Goal: Task Accomplishment & Management: Use online tool/utility

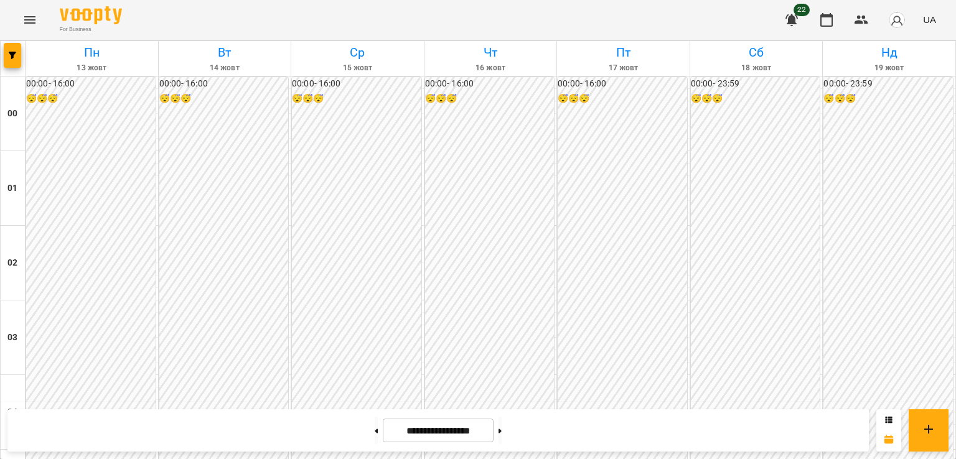
scroll to position [1369, 0]
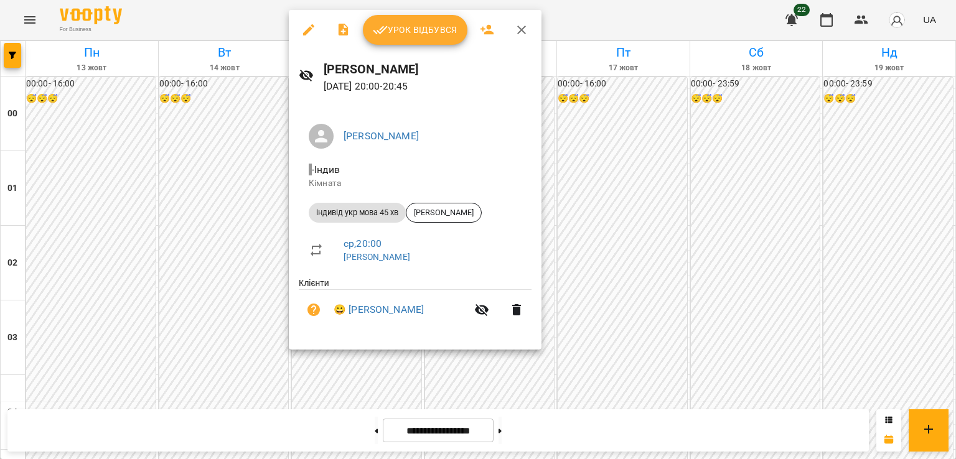
click at [396, 28] on span "Урок відбувся" at bounding box center [415, 29] width 85 height 15
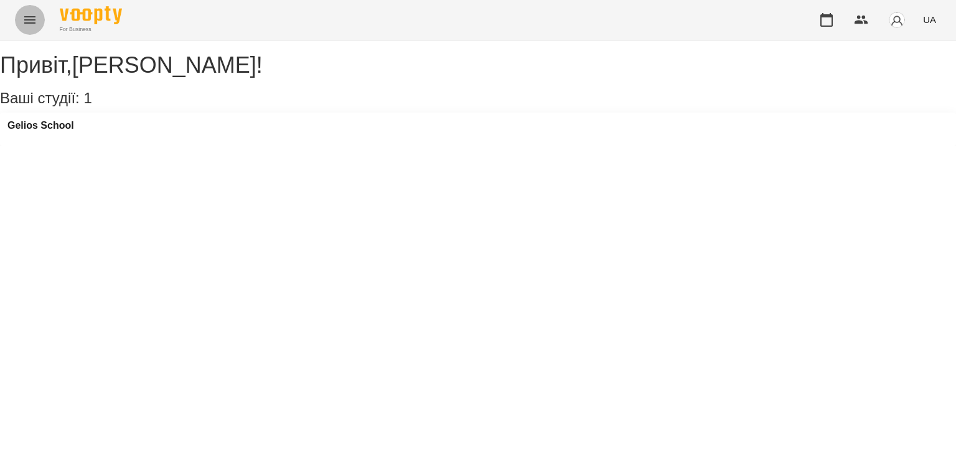
click at [30, 18] on icon "Menu" at bounding box center [29, 19] width 15 height 15
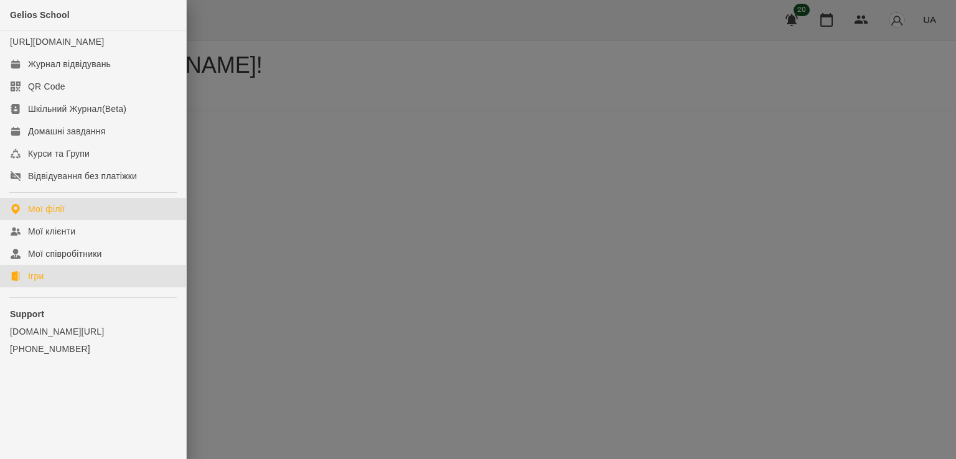
click at [34, 283] on div "Ігри" at bounding box center [36, 276] width 16 height 12
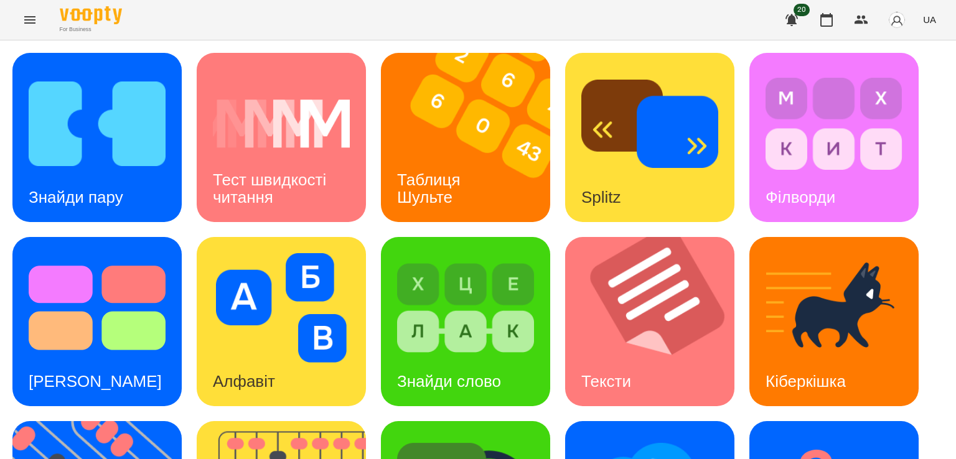
scroll to position [124, 0]
click at [654, 237] on img at bounding box center [657, 321] width 185 height 169
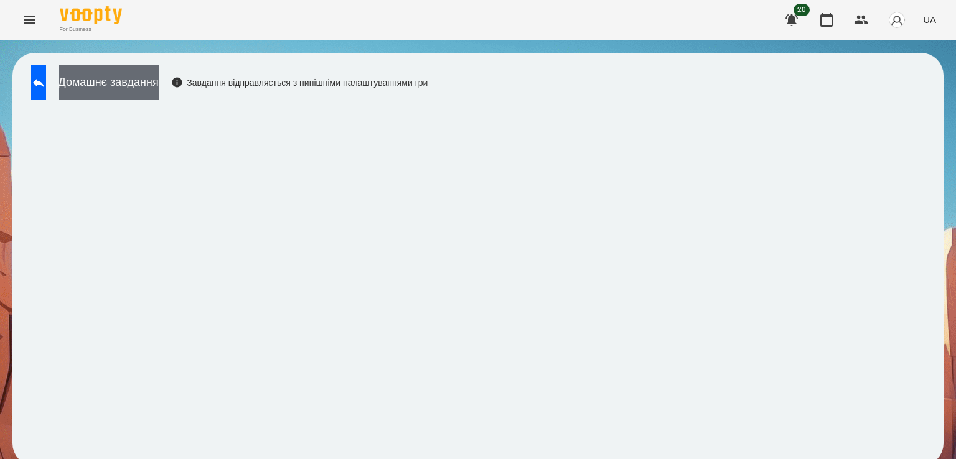
click at [159, 82] on button "Домашнє завдання" at bounding box center [108, 82] width 100 height 34
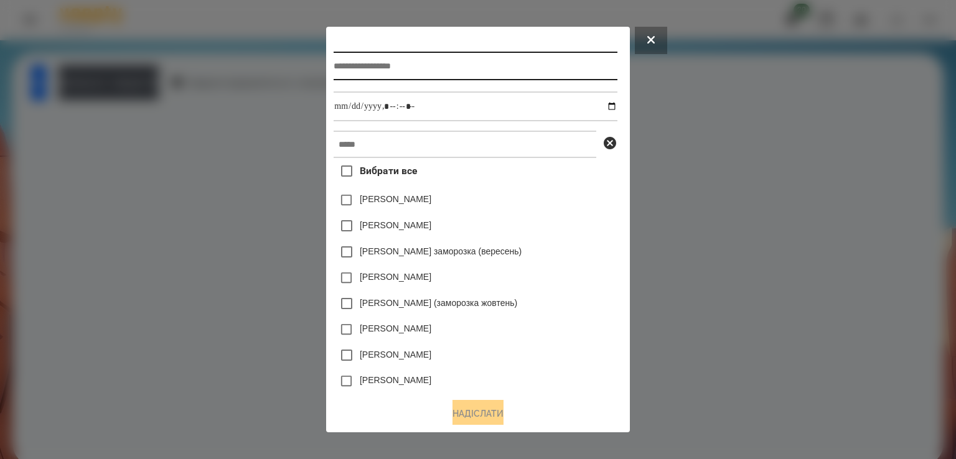
click at [388, 65] on input "text" at bounding box center [475, 66] width 283 height 29
type input "******"
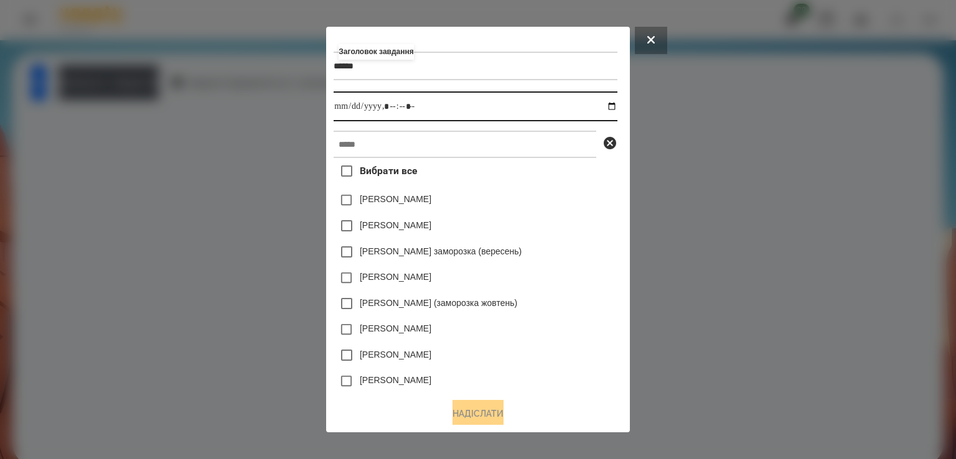
click at [613, 106] on input "datetime-local" at bounding box center [475, 106] width 283 height 30
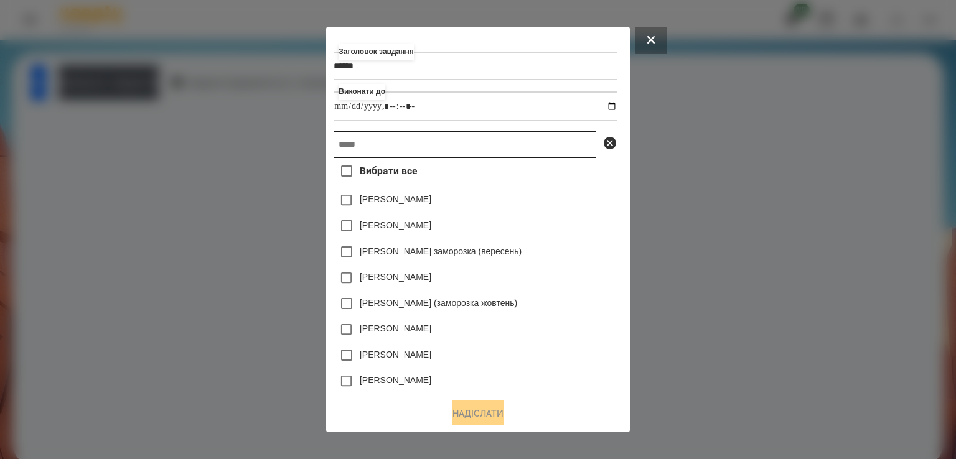
type input "**********"
click at [558, 152] on input "text" at bounding box center [465, 144] width 263 height 27
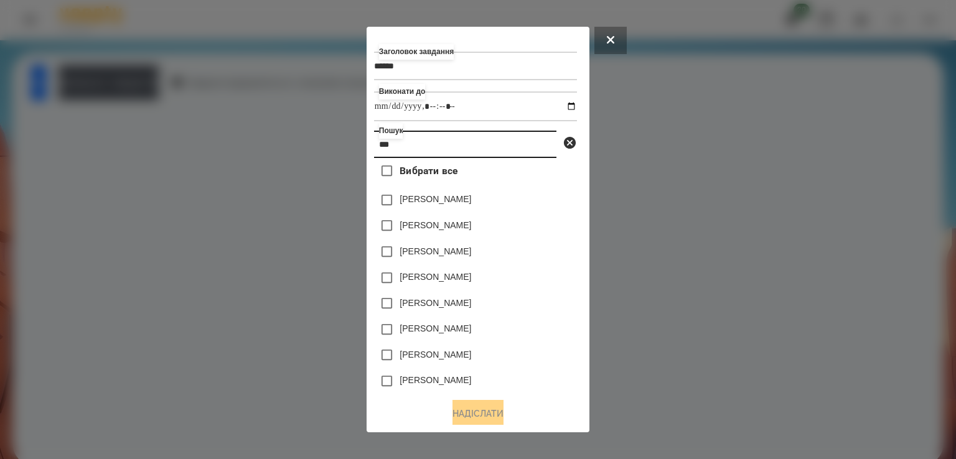
type input "***"
click at [414, 199] on label "[PERSON_NAME]" at bounding box center [436, 199] width 72 height 12
click at [470, 404] on button "Надіслати" at bounding box center [477, 413] width 51 height 27
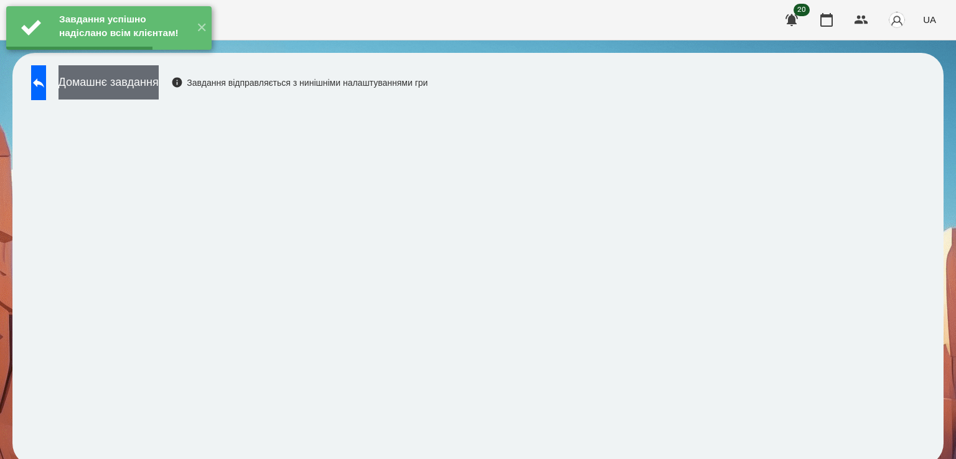
click at [156, 90] on button "Домашнє завдання" at bounding box center [108, 82] width 100 height 34
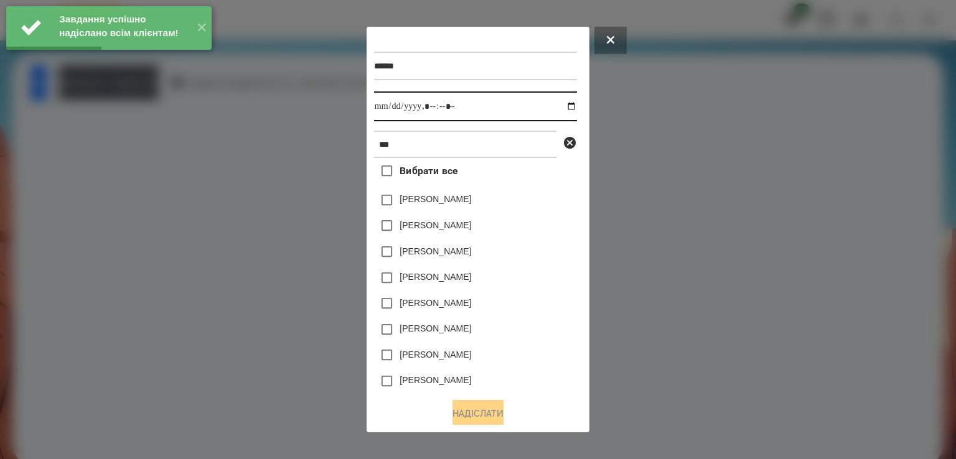
click at [571, 107] on input "datetime-local" at bounding box center [475, 106] width 203 height 30
type input "**********"
click at [566, 368] on div "Морозов Олександр" at bounding box center [475, 355] width 203 height 26
click at [431, 203] on label "[PERSON_NAME]" at bounding box center [436, 199] width 72 height 12
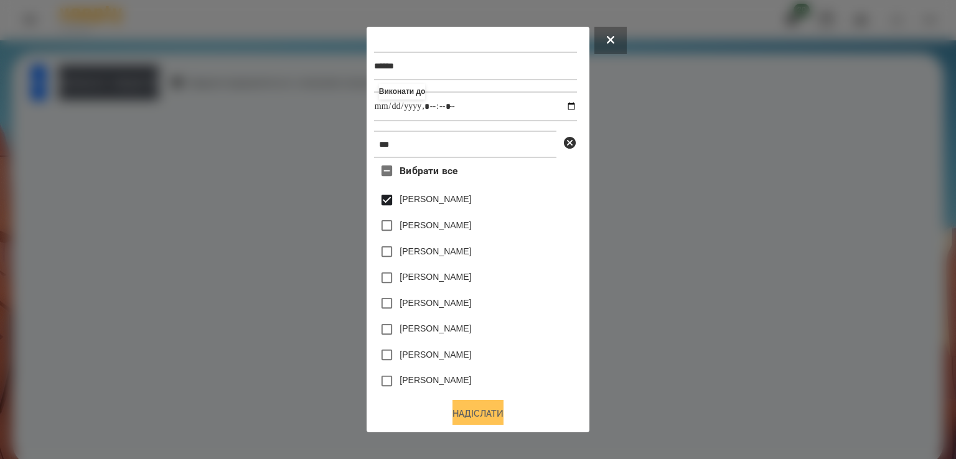
click at [496, 416] on button "Надіслати" at bounding box center [477, 413] width 51 height 27
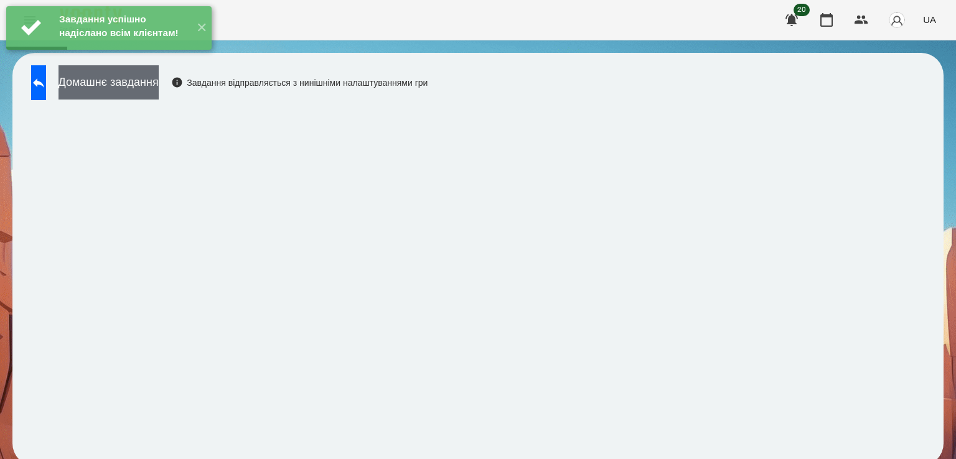
click at [144, 91] on button "Домашнє завдання" at bounding box center [108, 82] width 100 height 34
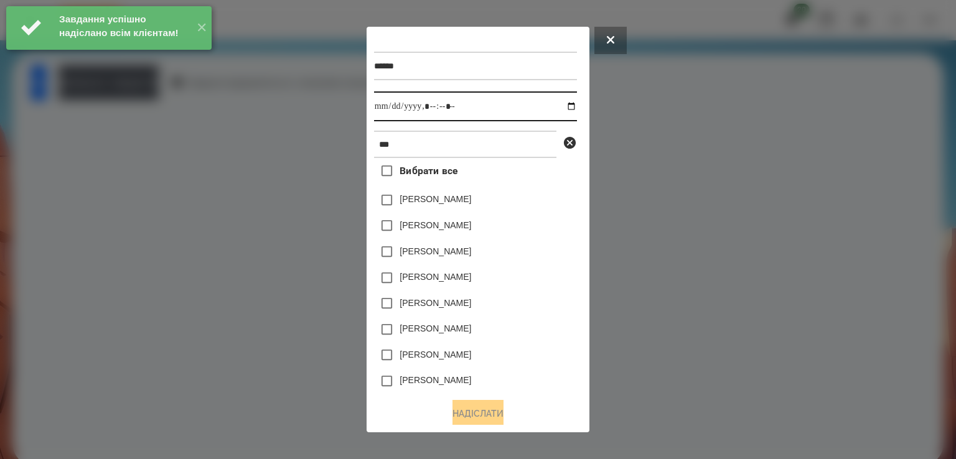
click at [567, 103] on input "datetime-local" at bounding box center [475, 106] width 203 height 30
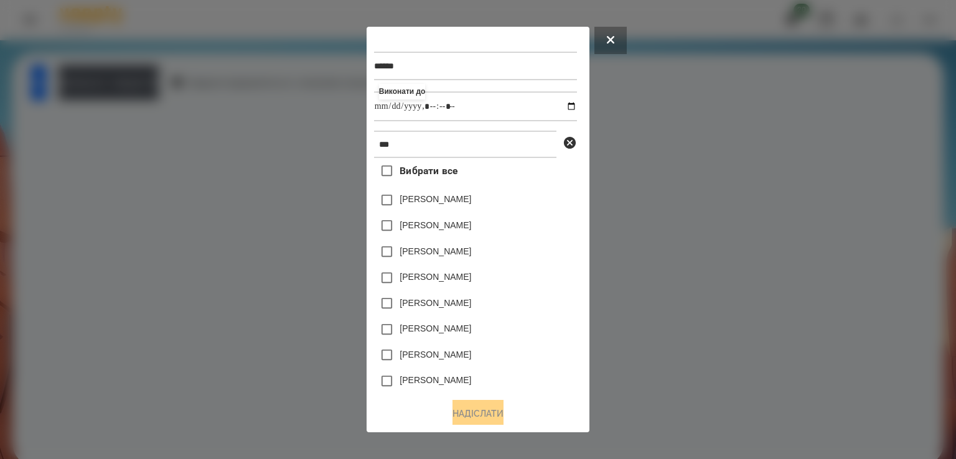
type input "**********"
click at [570, 391] on div "****** Виконати до *** Вибрати все Олена Дюбуа Олександра Кононенко Олександр М…" at bounding box center [478, 229] width 208 height 390
click at [428, 197] on label "[PERSON_NAME]" at bounding box center [436, 199] width 72 height 12
click at [474, 413] on button "Надіслати" at bounding box center [477, 413] width 51 height 27
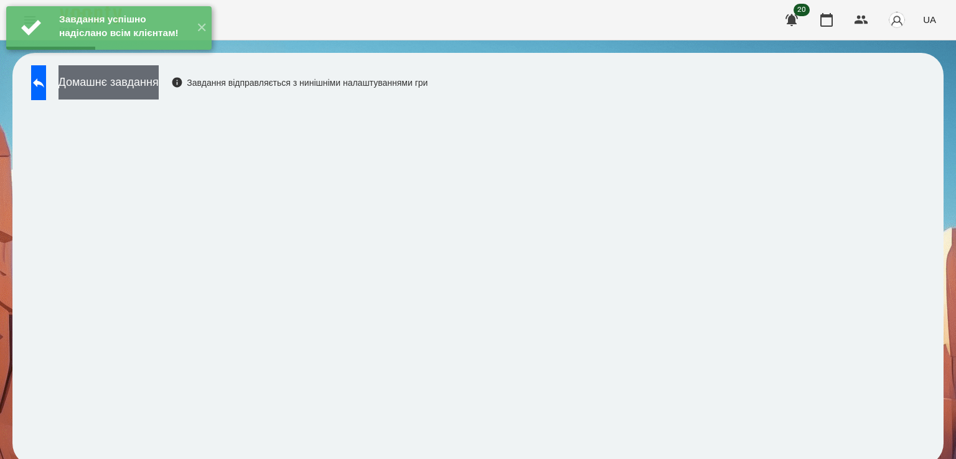
click at [159, 90] on button "Домашнє завдання" at bounding box center [108, 82] width 100 height 34
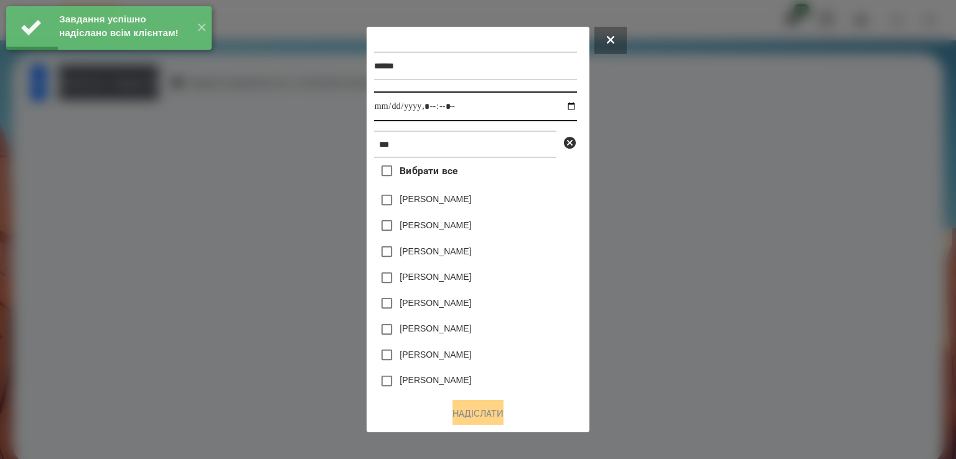
click at [568, 107] on input "datetime-local" at bounding box center [475, 106] width 203 height 30
type input "**********"
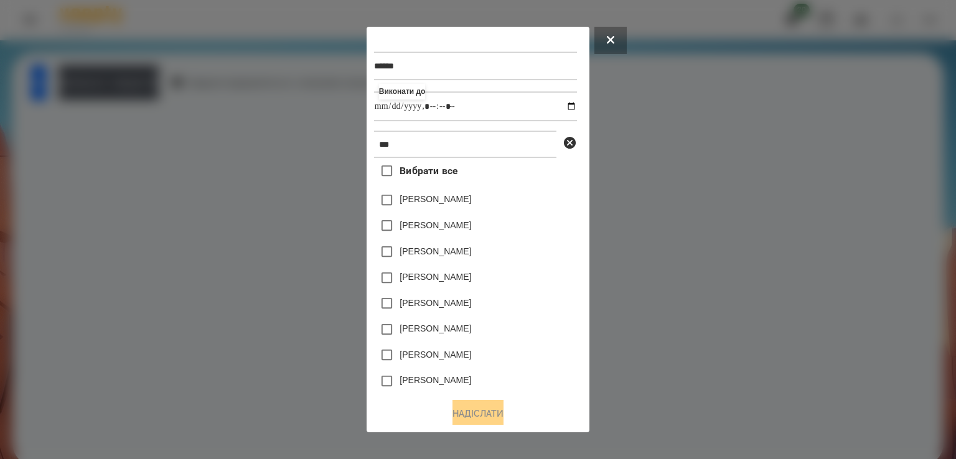
click at [546, 413] on div "Надіслати" at bounding box center [478, 413] width 208 height 27
click at [414, 200] on label "[PERSON_NAME]" at bounding box center [436, 199] width 72 height 12
click at [481, 414] on button "Надіслати" at bounding box center [477, 413] width 51 height 27
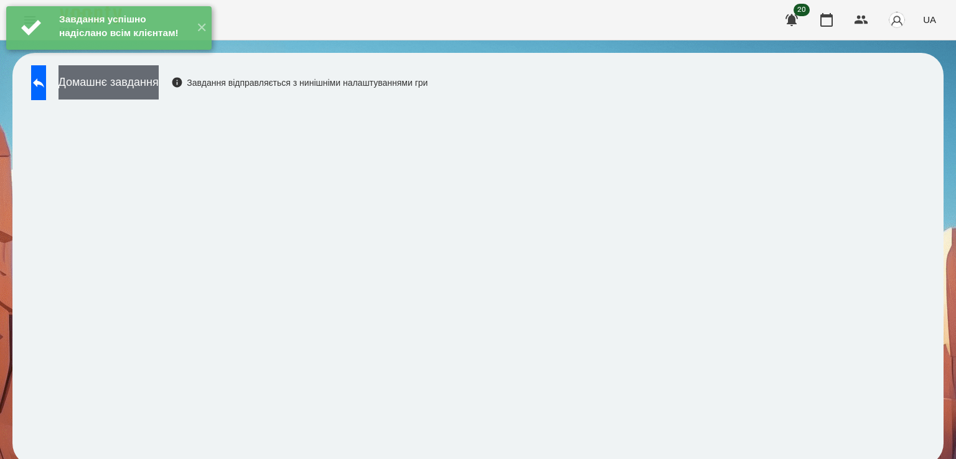
click at [159, 87] on button "Домашнє завдання" at bounding box center [108, 82] width 100 height 34
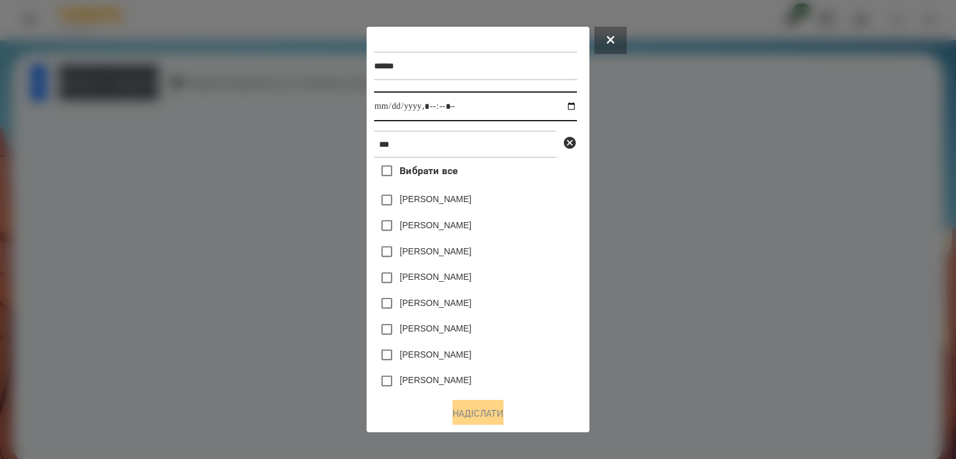
click at [570, 104] on input "datetime-local" at bounding box center [475, 106] width 203 height 30
type input "**********"
click at [541, 410] on div "Надіслати" at bounding box center [478, 413] width 208 height 27
click at [414, 205] on label "[PERSON_NAME]" at bounding box center [436, 199] width 72 height 12
click at [470, 419] on button "Надіслати" at bounding box center [477, 413] width 51 height 27
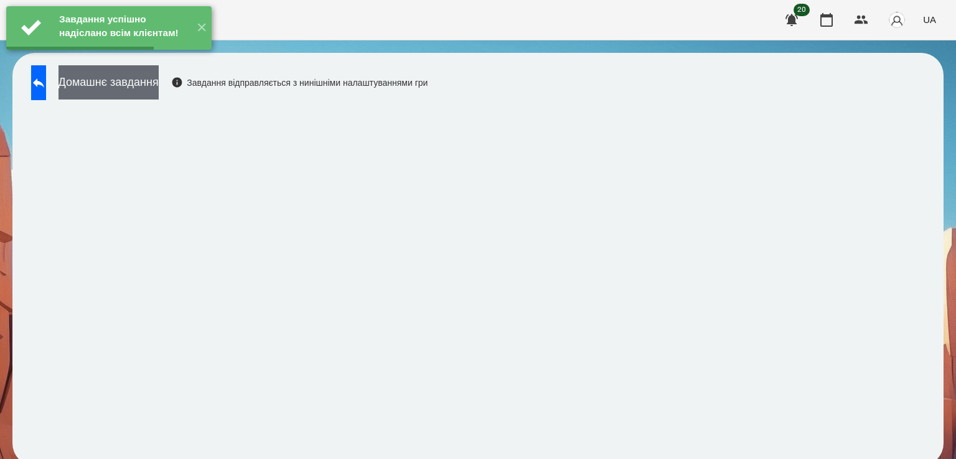
click at [159, 85] on button "Домашнє завдання" at bounding box center [108, 82] width 100 height 34
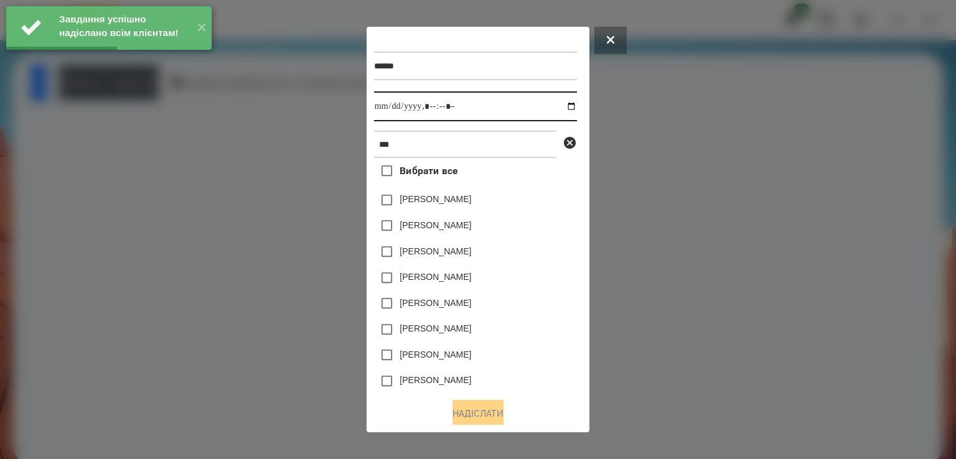
click at [569, 109] on input "datetime-local" at bounding box center [475, 106] width 203 height 30
type input "**********"
click at [558, 419] on div "Надіслати" at bounding box center [478, 413] width 208 height 27
click at [440, 205] on label "[PERSON_NAME]" at bounding box center [436, 199] width 72 height 12
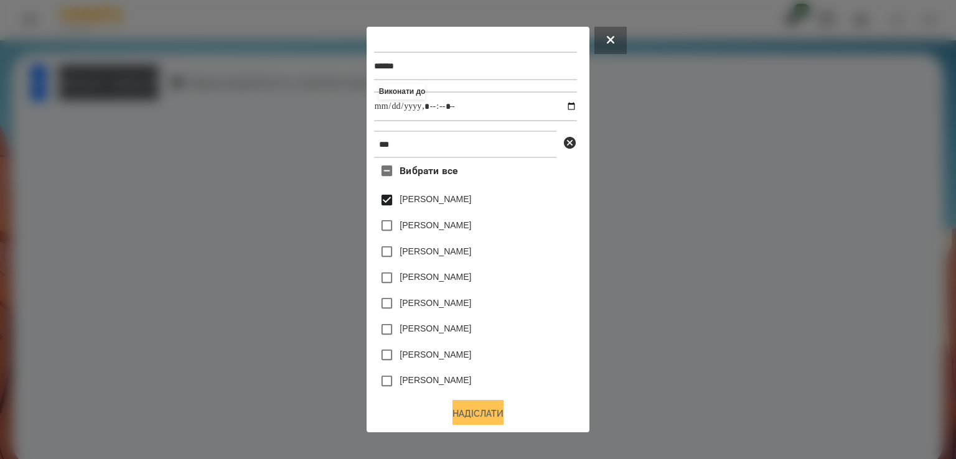
click at [485, 411] on button "Надіслати" at bounding box center [477, 413] width 51 height 27
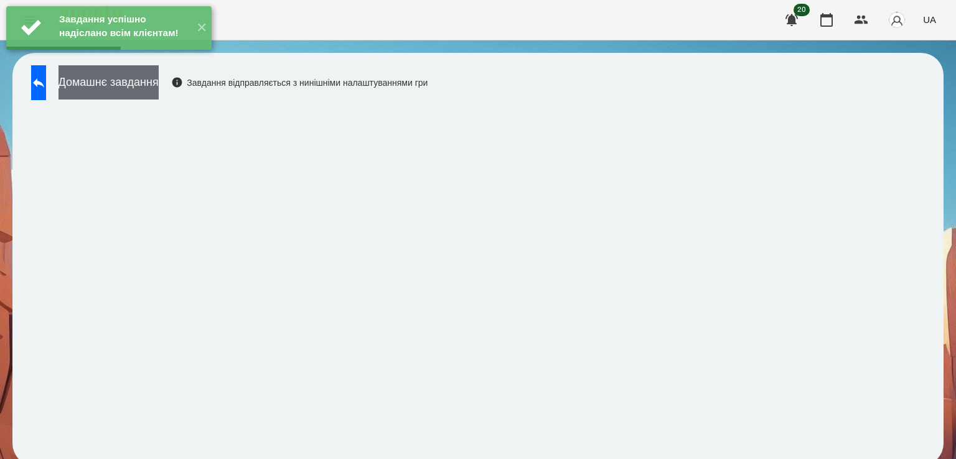
click at [154, 88] on button "Домашнє завдання" at bounding box center [108, 82] width 100 height 34
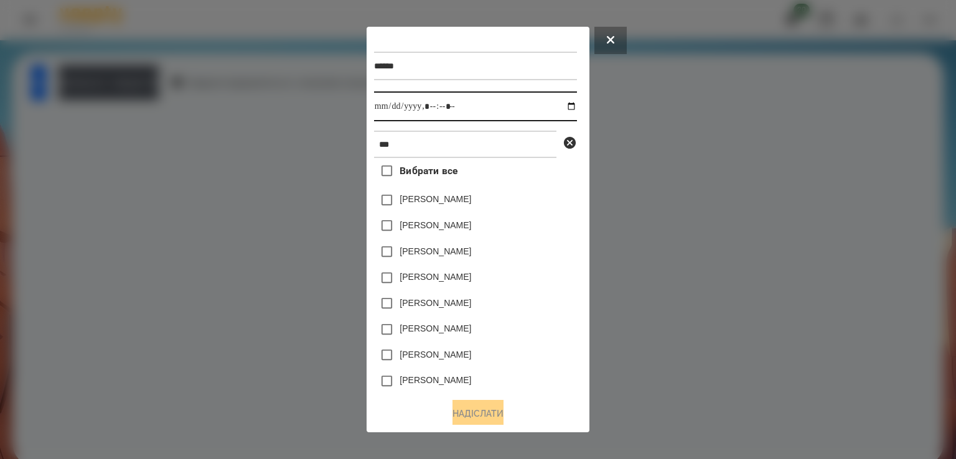
click at [566, 104] on input "datetime-local" at bounding box center [475, 106] width 203 height 30
type input "**********"
click at [553, 415] on div "Надіслати" at bounding box center [478, 413] width 208 height 27
click at [400, 197] on label "[PERSON_NAME]" at bounding box center [436, 199] width 72 height 12
click at [490, 420] on button "Надіслати" at bounding box center [477, 413] width 51 height 27
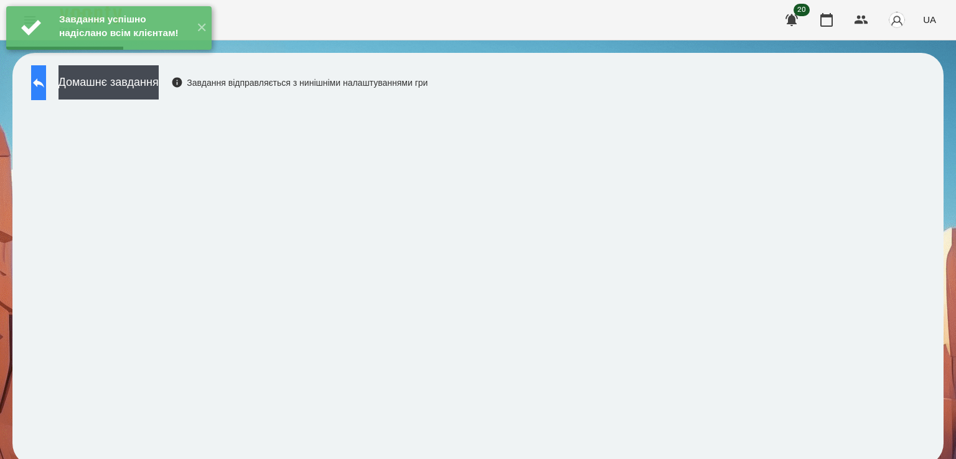
click at [44, 85] on icon at bounding box center [38, 82] width 11 height 9
